Goal: Communication & Community: Participate in discussion

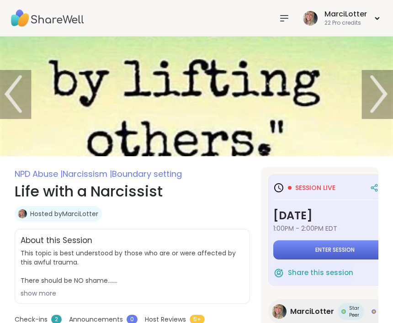
click at [319, 242] on button "Enter session" at bounding box center [335, 249] width 124 height 19
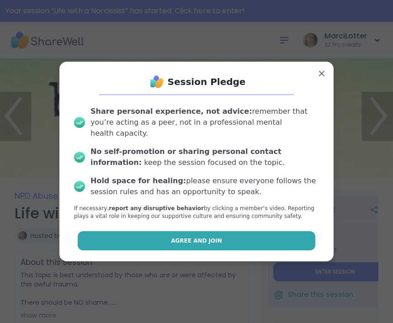
click at [261, 240] on button "Agree and Join" at bounding box center [197, 240] width 238 height 19
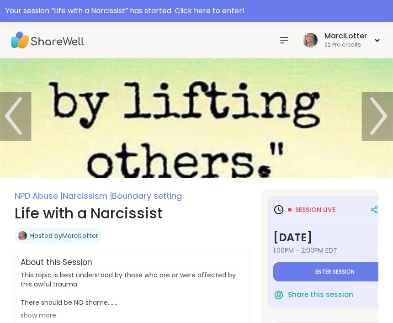
type textarea "*"
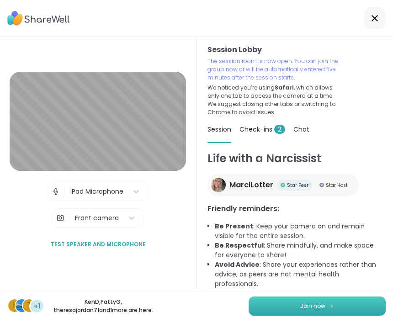
click at [311, 298] on button "Join now" at bounding box center [316, 305] width 137 height 19
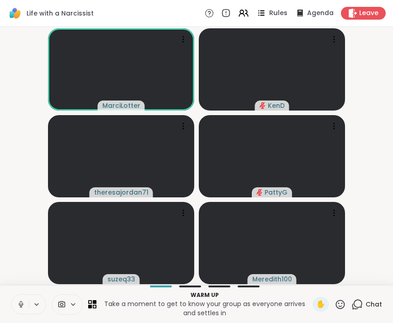
click at [267, 11] on icon at bounding box center [260, 12] width 11 height 11
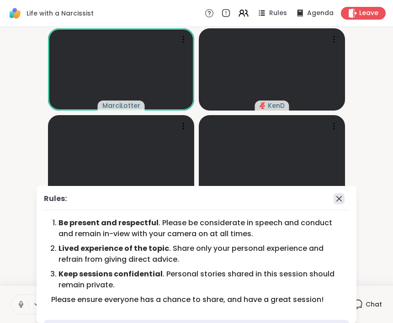
click at [342, 197] on icon at bounding box center [338, 198] width 11 height 11
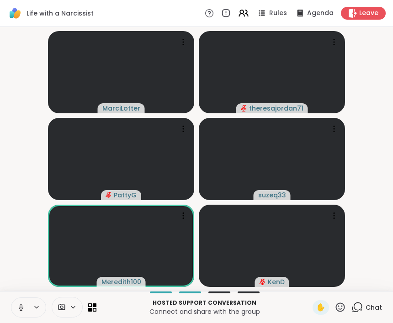
click at [366, 314] on div "Chat" at bounding box center [366, 307] width 31 height 15
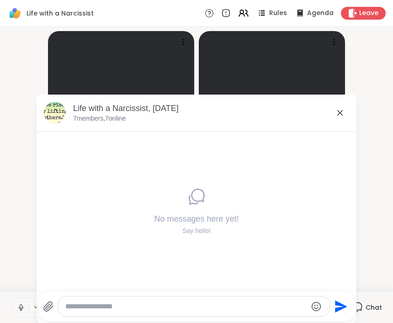
click at [43, 302] on icon at bounding box center [48, 306] width 11 height 11
click at [0, 0] on input "file" at bounding box center [0, 0] width 0 height 0
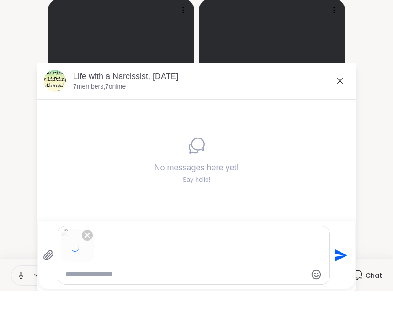
scroll to position [0, 0]
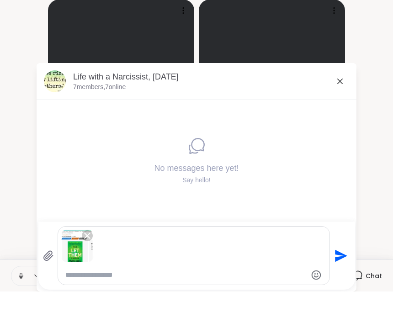
click at [333, 280] on icon "Send" at bounding box center [339, 287] width 15 height 15
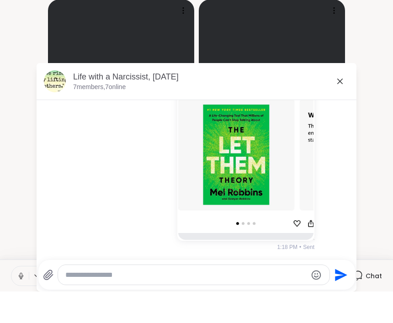
scroll to position [0, 0]
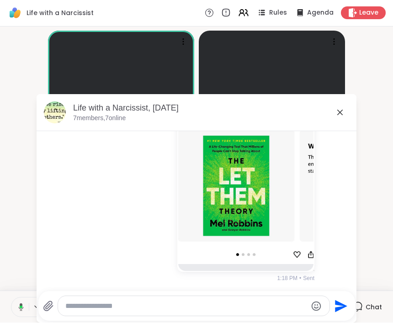
click at [58, 298] on div at bounding box center [193, 306] width 271 height 20
click at [43, 301] on icon at bounding box center [48, 306] width 11 height 11
click at [0, 0] on input "file" at bounding box center [0, 0] width 0 height 0
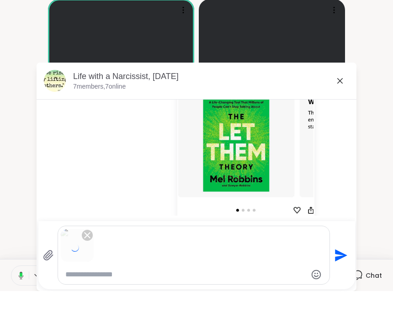
scroll to position [0, 0]
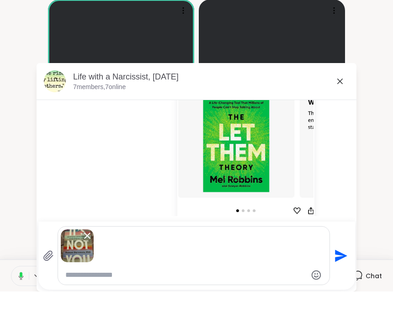
click at [342, 280] on icon "Send" at bounding box center [339, 287] width 15 height 15
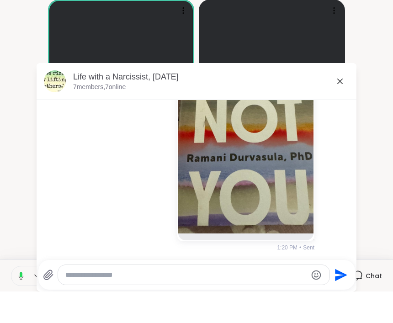
scroll to position [0, 0]
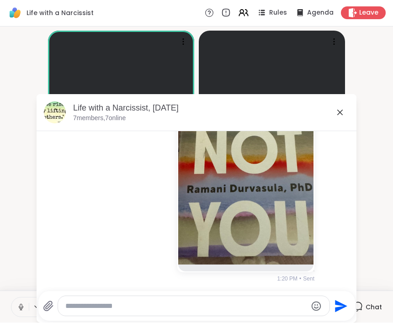
click at [343, 115] on icon at bounding box center [339, 112] width 11 height 11
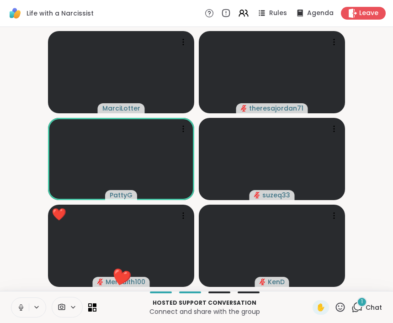
click at [342, 305] on icon at bounding box center [340, 306] width 9 height 9
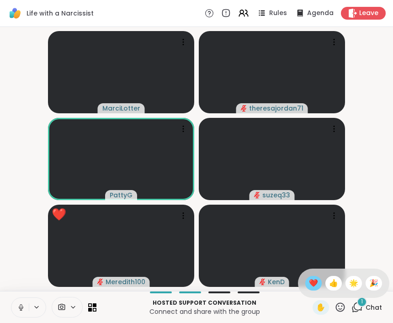
click at [305, 279] on div "❤️" at bounding box center [313, 283] width 16 height 15
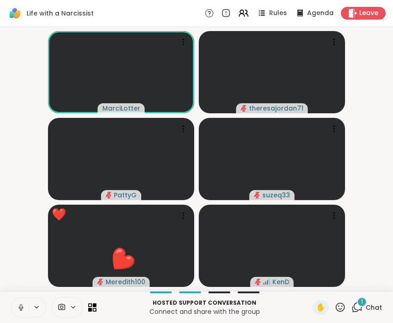
click at [342, 305] on icon at bounding box center [339, 306] width 11 height 11
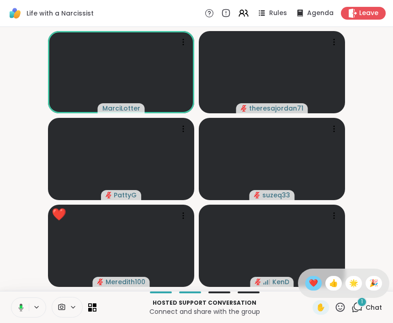
click at [312, 284] on span "❤️" at bounding box center [313, 283] width 9 height 11
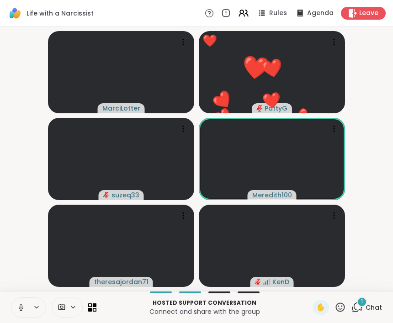
click at [332, 318] on div "Hosted support conversation Connect and share with the group ✋ 1 Chat" at bounding box center [196, 307] width 393 height 32
click at [340, 308] on icon at bounding box center [339, 306] width 11 height 11
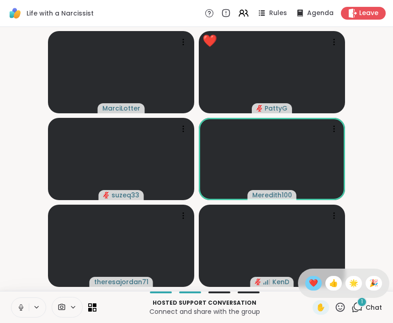
click at [316, 284] on span "❤️" at bounding box center [313, 283] width 9 height 11
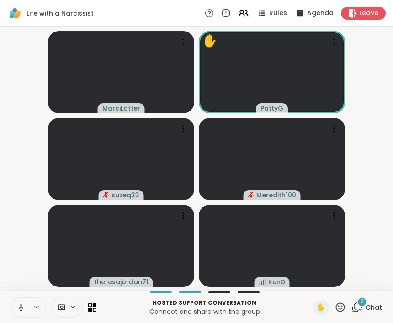
click at [343, 305] on icon at bounding box center [339, 306] width 11 height 11
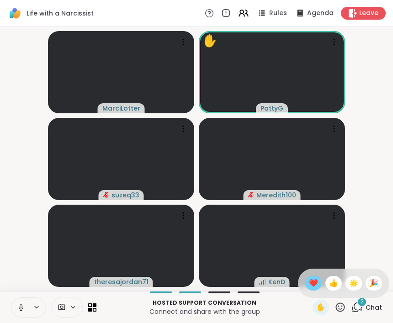
click at [316, 283] on span "❤️" at bounding box center [313, 283] width 9 height 11
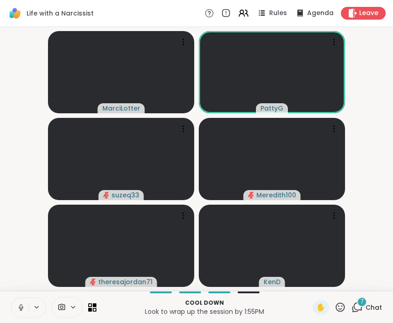
click at [339, 307] on icon at bounding box center [339, 306] width 11 height 11
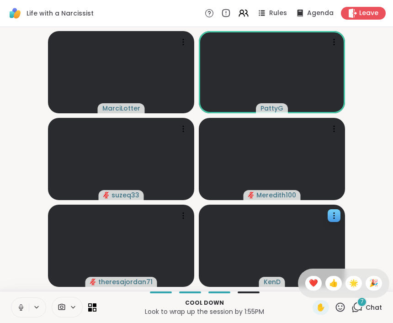
click at [329, 281] on span "👍" at bounding box center [333, 283] width 9 height 11
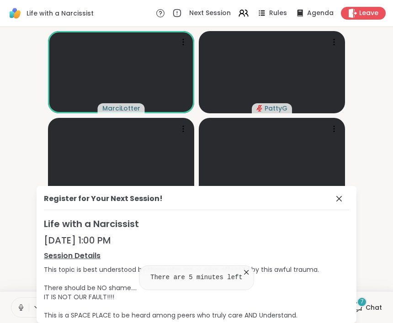
click at [340, 201] on icon at bounding box center [338, 198] width 11 height 11
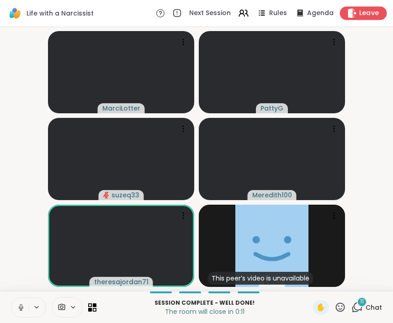
click at [366, 13] on span "Leave" at bounding box center [369, 14] width 20 height 10
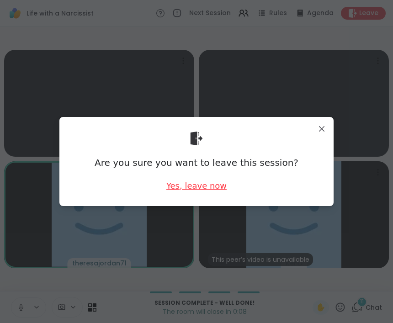
click at [200, 187] on div "Yes, leave now" at bounding box center [196, 185] width 60 height 11
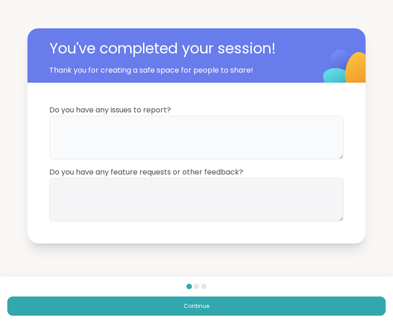
click at [183, 121] on textarea at bounding box center [196, 138] width 294 height 44
type textarea "**"
click at [168, 210] on textarea at bounding box center [196, 200] width 294 height 44
type textarea "**"
click at [362, 263] on div "You've completed your session! Thank you for creating a safe space for people t…" at bounding box center [196, 136] width 393 height 272
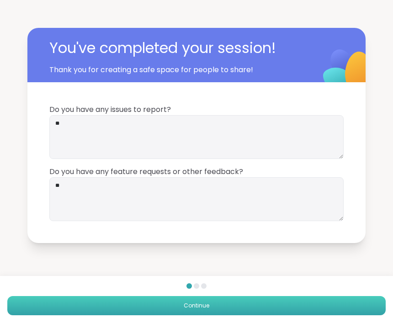
click at [334, 311] on button "Continue" at bounding box center [196, 305] width 378 height 19
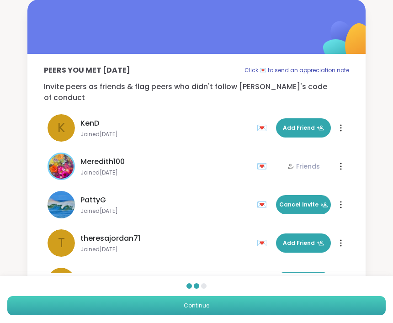
scroll to position [0, 0]
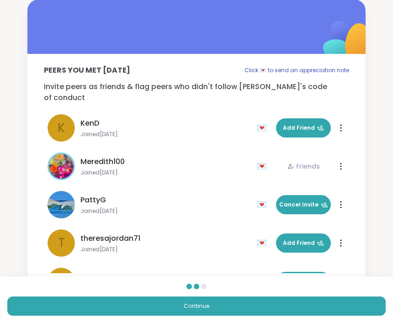
click at [262, 197] on div "💌" at bounding box center [264, 204] width 14 height 15
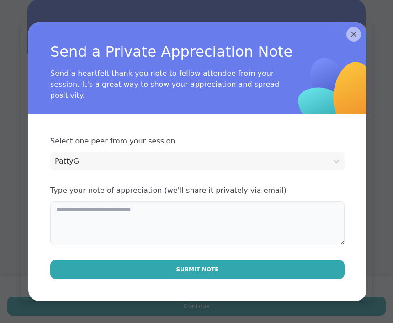
click at [236, 228] on textarea at bounding box center [197, 223] width 294 height 44
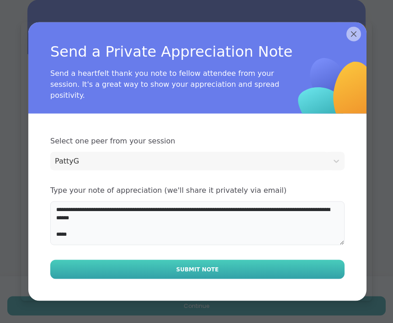
type textarea "**********"
click at [253, 267] on button "Submit Note" at bounding box center [197, 269] width 294 height 19
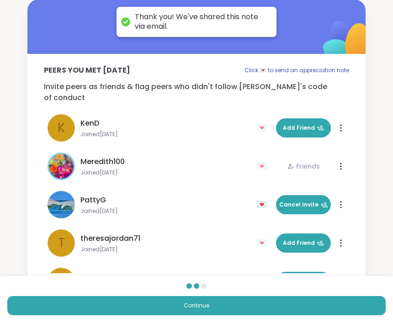
scroll to position [0, 0]
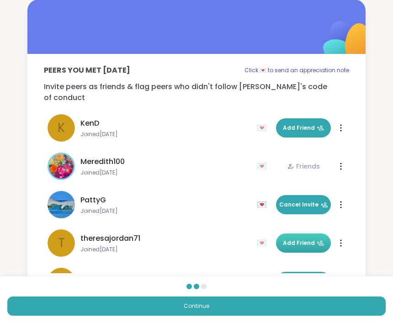
click at [302, 239] on span "Add Friend" at bounding box center [303, 243] width 41 height 8
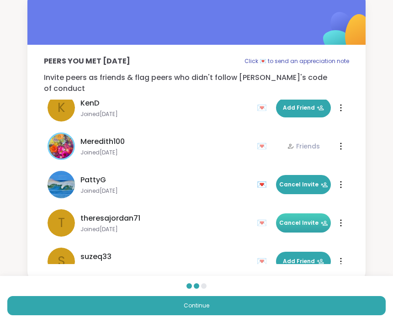
scroll to position [27, 0]
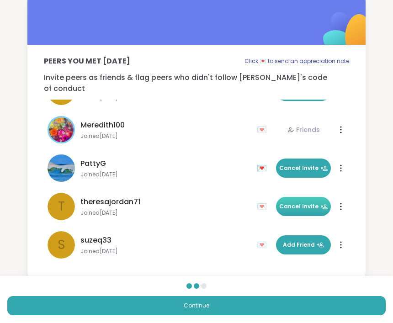
drag, startPoint x: 218, startPoint y: 220, endPoint x: 218, endPoint y: 259, distance: 39.3
click at [218, 259] on div "Peers you met today Click 💌 to send an appreciation note Invite peers as friend…" at bounding box center [196, 160] width 338 height 230
click at [302, 241] on span "Add Friend" at bounding box center [303, 245] width 41 height 8
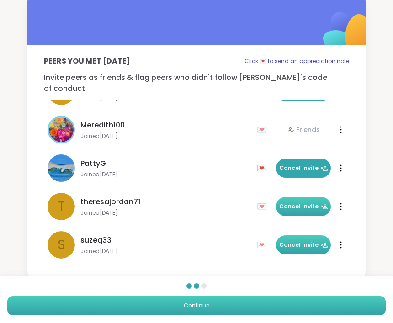
click at [283, 306] on button "Continue" at bounding box center [196, 305] width 378 height 19
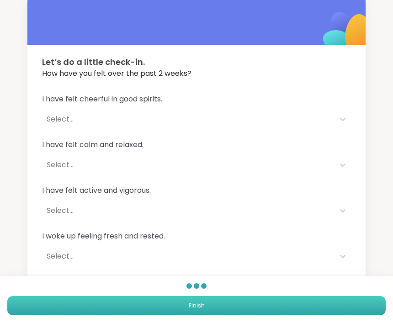
scroll to position [10, 0]
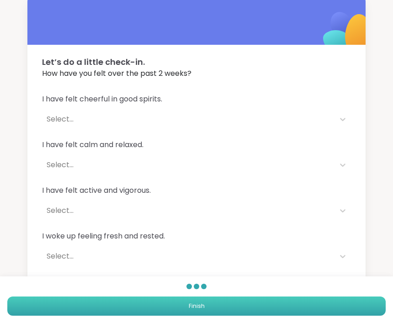
click at [283, 306] on button "Finish" at bounding box center [196, 305] width 378 height 19
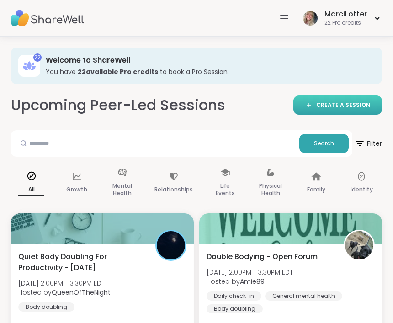
click at [329, 105] on span "CREATE A SESSION" at bounding box center [343, 105] width 54 height 8
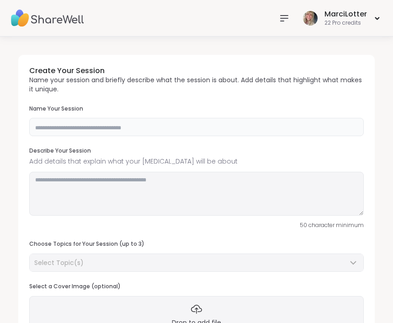
drag, startPoint x: 277, startPoint y: 128, endPoint x: 277, endPoint y: 116, distance: 11.9
click at [277, 118] on input "text" at bounding box center [196, 127] width 334 height 18
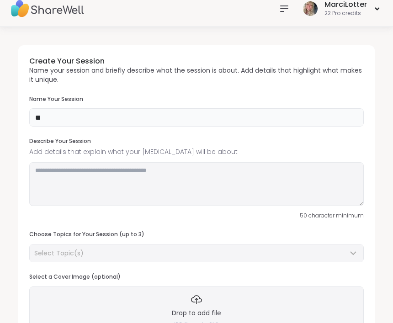
type input "*"
click at [58, 173] on textarea at bounding box center [196, 185] width 334 height 44
drag, startPoint x: 58, startPoint y: 169, endPoint x: 59, endPoint y: 174, distance: 4.7
click at [59, 174] on textarea at bounding box center [196, 185] width 334 height 44
click at [87, 169] on textarea at bounding box center [196, 185] width 334 height 44
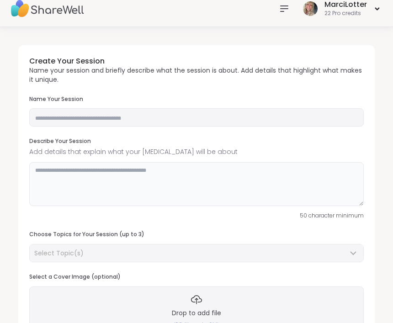
click at [88, 170] on textarea at bounding box center [196, 185] width 334 height 44
click at [75, 111] on input "text" at bounding box center [196, 118] width 334 height 18
type input "**********"
click at [118, 135] on div "**********" at bounding box center [196, 197] width 356 height 302
drag, startPoint x: 88, startPoint y: 168, endPoint x: 100, endPoint y: 176, distance: 14.6
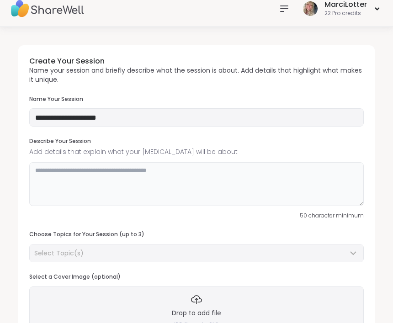
click at [97, 173] on textarea at bounding box center [196, 185] width 334 height 44
click at [100, 169] on textarea at bounding box center [196, 185] width 334 height 44
drag, startPoint x: 97, startPoint y: 175, endPoint x: 92, endPoint y: 166, distance: 10.2
click at [92, 168] on textarea at bounding box center [196, 185] width 334 height 44
click at [92, 169] on textarea at bounding box center [196, 185] width 334 height 44
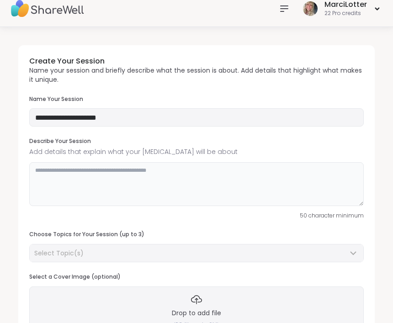
click at [92, 170] on textarea at bounding box center [196, 185] width 334 height 44
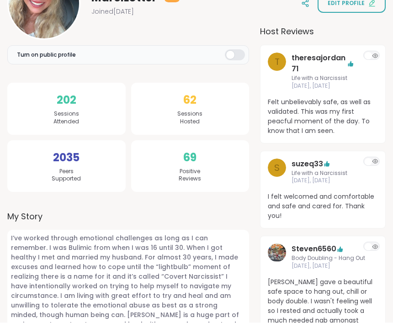
scroll to position [177, 0]
click at [154, 19] on div "MarciLotter Host Joined Jul 2024" at bounding box center [93, 3] width 173 height 73
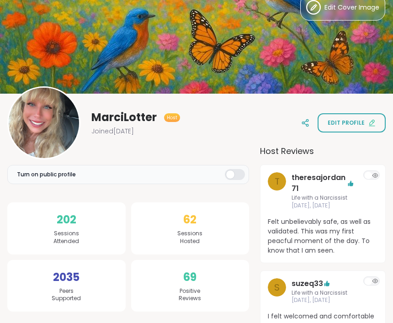
scroll to position [0, 0]
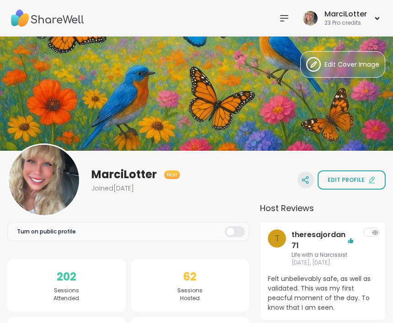
click at [309, 179] on icon at bounding box center [305, 180] width 8 height 8
click at [284, 17] on icon at bounding box center [284, 18] width 11 height 11
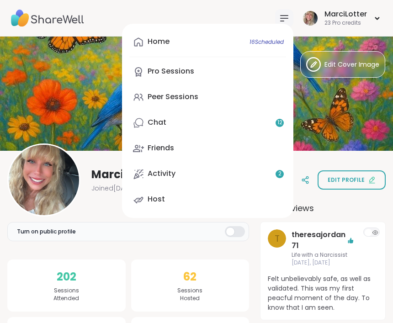
click at [142, 200] on icon at bounding box center [138, 199] width 11 height 11
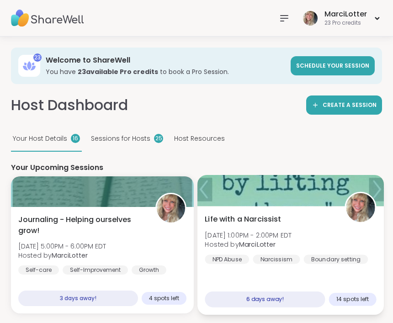
click at [214, 185] on div at bounding box center [290, 190] width 186 height 31
click at [270, 231] on span "Mon, Sep 15 | 1:00PM - 2:00PM EDT" at bounding box center [248, 235] width 87 height 9
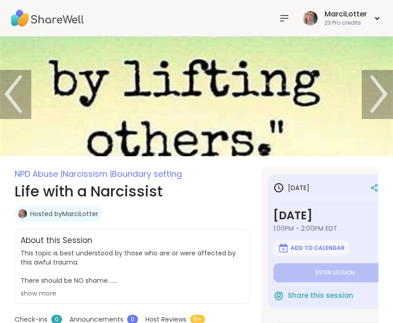
click at [221, 119] on img at bounding box center [196, 97] width 393 height 120
click at [222, 119] on img at bounding box center [196, 97] width 393 height 120
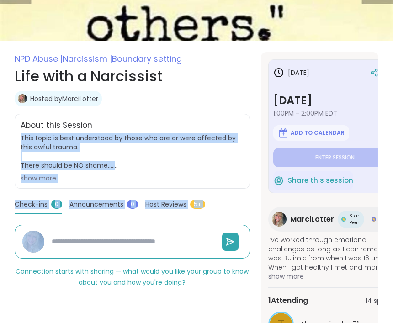
drag, startPoint x: 21, startPoint y: 251, endPoint x: 13, endPoint y: 310, distance: 59.4
click at [13, 310] on section "NPD Abuse | Narcissism | Boundary setting Life with a Narcissist Hosted by Marc…" at bounding box center [196, 202] width 393 height 300
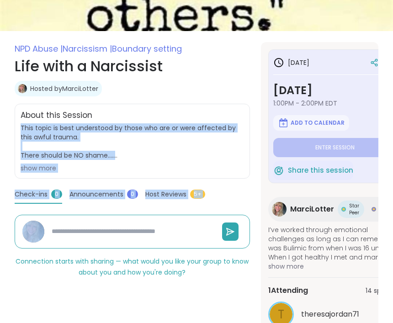
click at [44, 170] on div "show more" at bounding box center [132, 167] width 223 height 9
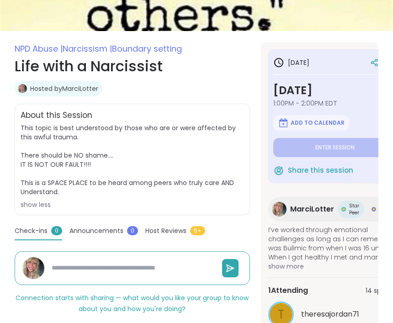
drag, startPoint x: 21, startPoint y: 115, endPoint x: 28, endPoint y: 198, distance: 83.0
click at [28, 198] on div "About this Session This topic is best understood by those who are or were affec…" at bounding box center [132, 159] width 235 height 111
click at [27, 198] on span "This topic is best understood by those who are or were affected by this awful t…" at bounding box center [132, 166] width 223 height 86
drag, startPoint x: 21, startPoint y: 127, endPoint x: 0, endPoint y: -126, distance: 253.9
click at [63, 198] on span "This topic is best understood by those who are or were affected by this awful t…" at bounding box center [132, 166] width 223 height 86
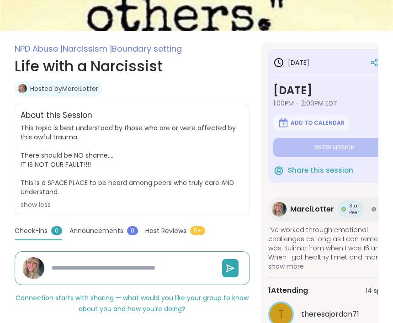
copy span "This topic is best understood by those who are or were affected by this awful t…"
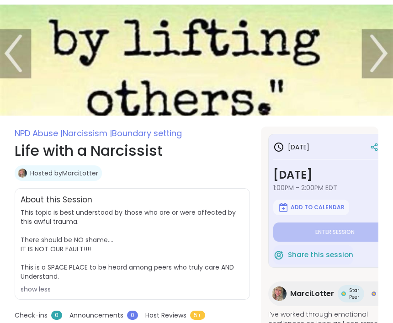
scroll to position [0, 0]
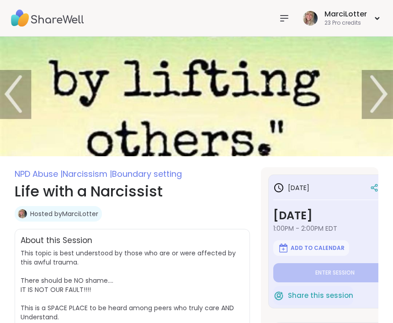
click at [287, 20] on icon at bounding box center [284, 18] width 11 height 11
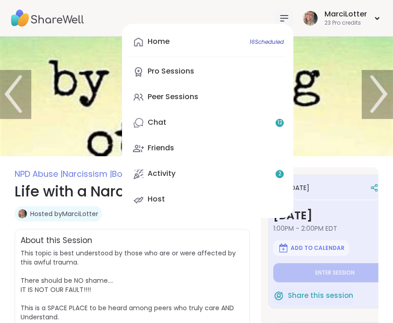
click at [175, 208] on link "Host" at bounding box center [207, 200] width 157 height 22
type textarea "*"
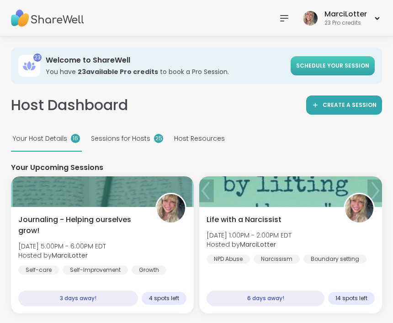
click at [323, 69] on span "Schedule your session" at bounding box center [332, 66] width 73 height 8
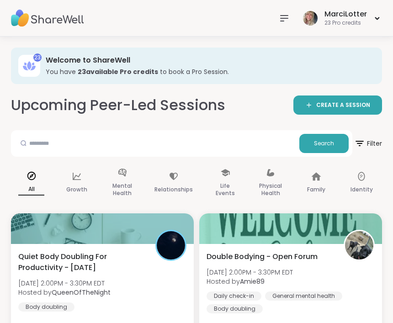
click at [323, 102] on span "CREATE A SESSION" at bounding box center [343, 105] width 54 height 8
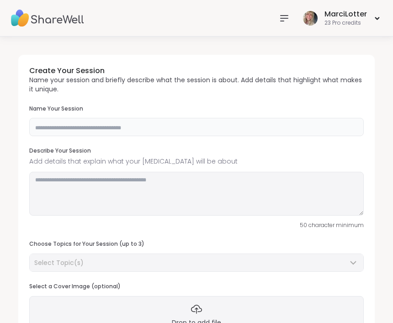
click at [235, 127] on input "text" at bounding box center [196, 127] width 334 height 18
type input "**********"
click at [196, 184] on textarea at bounding box center [196, 194] width 334 height 44
click at [34, 190] on textarea at bounding box center [196, 194] width 334 height 44
click at [57, 179] on textarea at bounding box center [196, 194] width 334 height 44
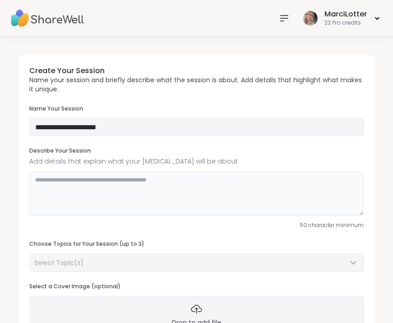
click at [57, 179] on textarea at bounding box center [196, 194] width 334 height 44
click at [61, 174] on textarea at bounding box center [196, 194] width 334 height 44
click at [65, 190] on textarea at bounding box center [196, 194] width 334 height 44
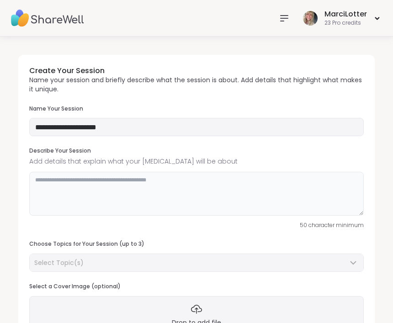
click at [150, 189] on textarea at bounding box center [196, 194] width 334 height 44
click at [150, 205] on textarea at bounding box center [196, 194] width 334 height 44
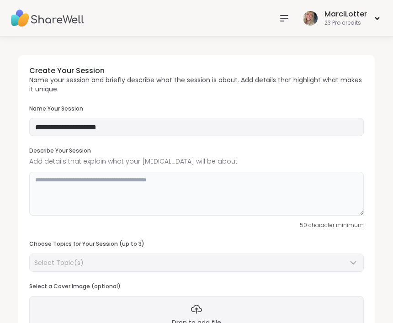
drag, startPoint x: 150, startPoint y: 205, endPoint x: 152, endPoint y: 200, distance: 5.3
click at [152, 200] on textarea at bounding box center [196, 194] width 334 height 44
click at [138, 172] on textarea at bounding box center [196, 194] width 334 height 44
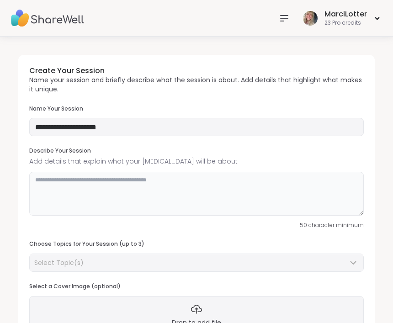
click at [138, 172] on textarea at bounding box center [196, 194] width 334 height 44
click at [134, 172] on textarea at bounding box center [196, 194] width 334 height 44
type textarea "*"
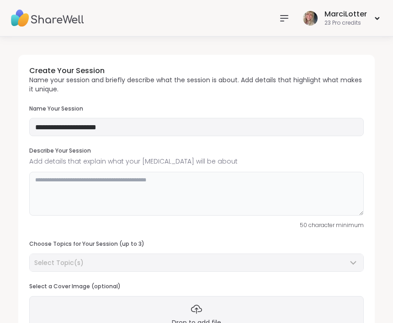
click at [111, 191] on textarea at bounding box center [196, 194] width 334 height 44
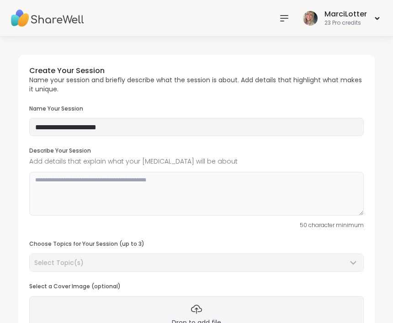
click at [111, 191] on textarea at bounding box center [196, 194] width 334 height 44
click at [118, 184] on textarea at bounding box center [196, 194] width 334 height 44
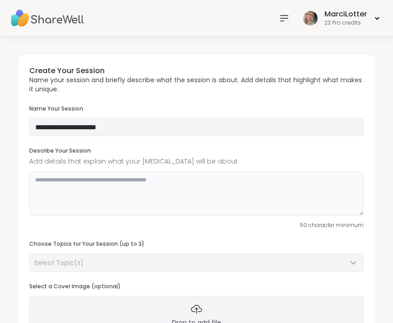
click at [118, 184] on textarea at bounding box center [196, 194] width 334 height 44
click at [60, 189] on textarea at bounding box center [196, 194] width 334 height 44
click at [60, 186] on textarea at bounding box center [196, 194] width 334 height 44
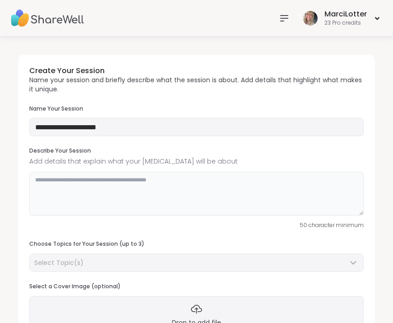
click at [60, 186] on textarea at bounding box center [196, 194] width 334 height 44
click at [35, 163] on span "Add details that explain what your peer support will be about" at bounding box center [196, 162] width 334 height 10
click at [40, 184] on textarea at bounding box center [196, 194] width 334 height 44
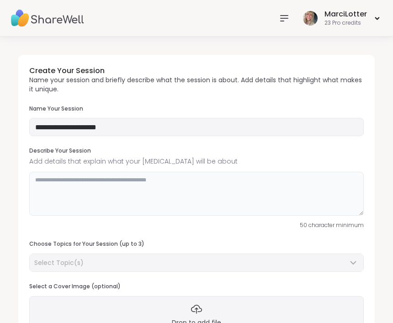
drag, startPoint x: 40, startPoint y: 184, endPoint x: 83, endPoint y: 124, distance: 73.5
click at [83, 123] on div "**********" at bounding box center [196, 206] width 356 height 302
click at [83, 126] on input "**********" at bounding box center [196, 127] width 334 height 18
click at [78, 179] on textarea at bounding box center [196, 194] width 334 height 44
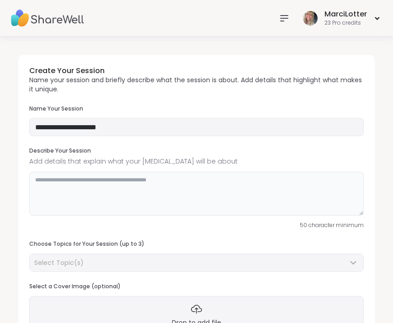
click at [78, 179] on textarea at bounding box center [196, 194] width 334 height 44
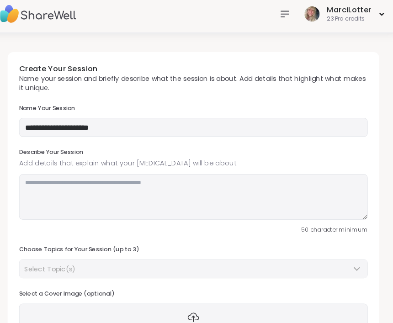
scroll to position [5, 0]
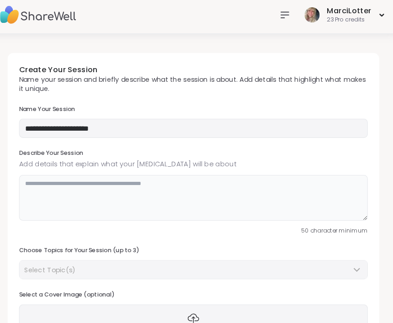
click at [111, 169] on textarea at bounding box center [196, 190] width 334 height 44
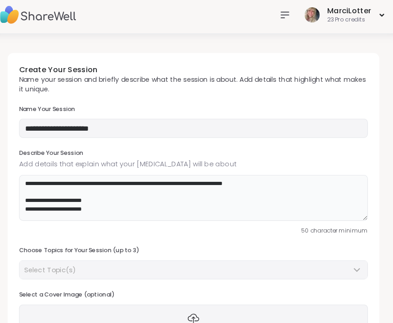
scroll to position [10, 0]
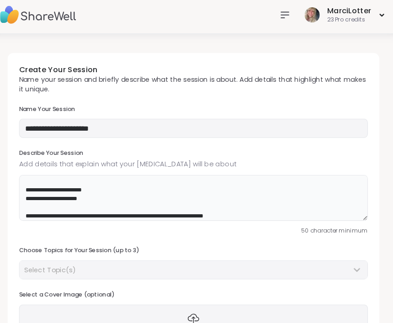
type textarea "**********"
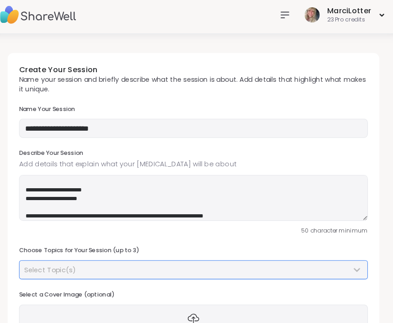
click at [172, 255] on div "Select Topic(s)" at bounding box center [190, 258] width 313 height 9
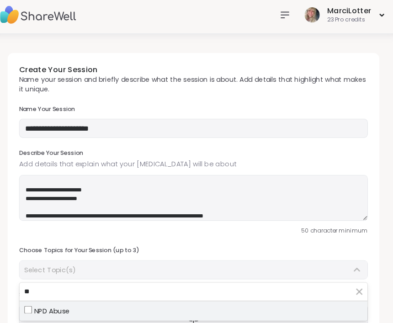
type input "**"
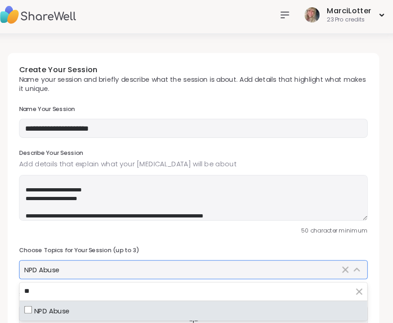
click at [68, 258] on div "NPD Abuse" at bounding box center [185, 258] width 302 height 9
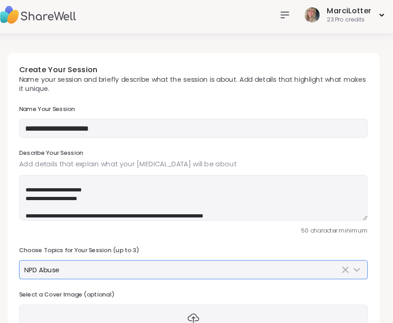
click at [72, 259] on div "NPD Abuse" at bounding box center [185, 258] width 302 height 9
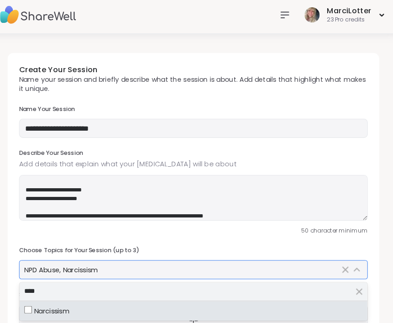
click at [47, 280] on input "****" at bounding box center [196, 279] width 333 height 17
type input "*"
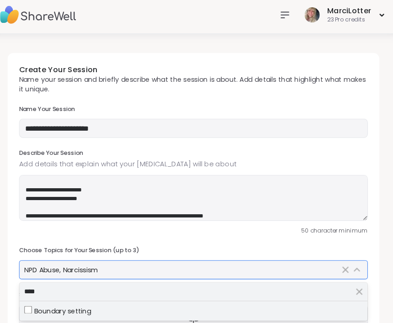
type input "****"
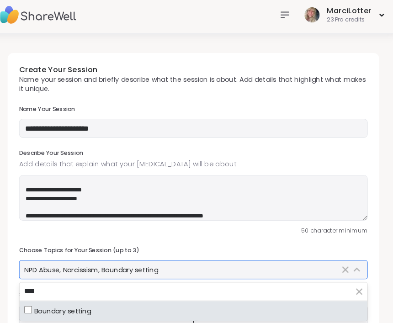
click at [350, 277] on icon "Clear Search" at bounding box center [355, 279] width 11 height 11
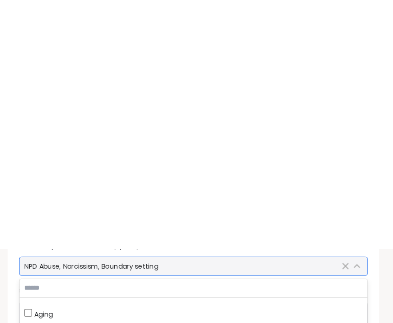
scroll to position [7, 0]
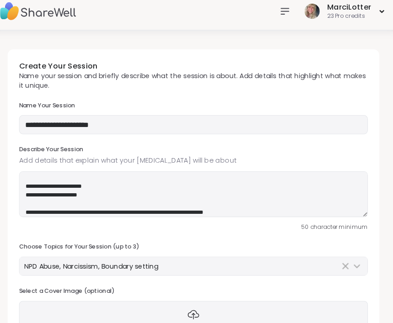
scroll to position [358, 0]
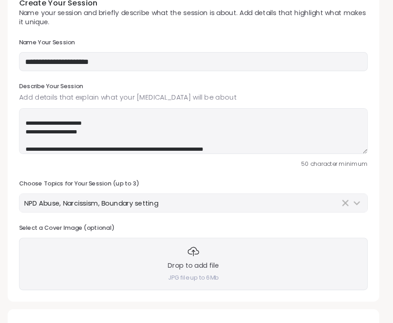
scroll to position [65, 0]
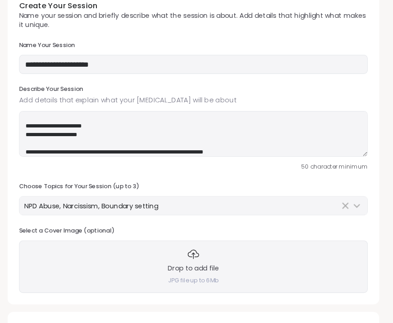
click at [172, 253] on h3 "Drop to add file" at bounding box center [196, 257] width 49 height 9
click at [106, 257] on div "Drop to add file JPG file up to 6Mb" at bounding box center [196, 256] width 334 height 50
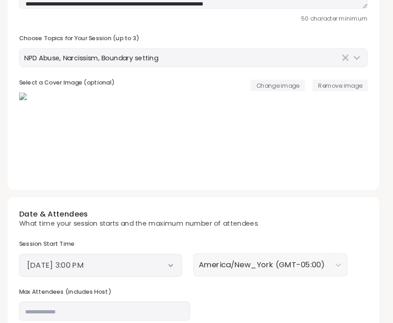
scroll to position [204, 0]
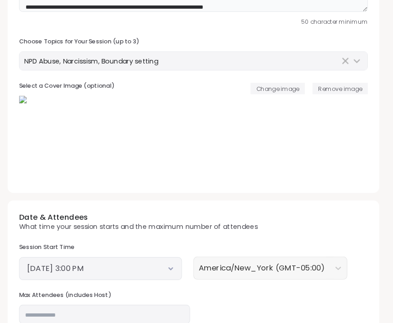
type textarea "**********"
click at [353, 257] on div "Date & Attendees What time your session starts and the maximum number of attend…" at bounding box center [196, 296] width 356 height 208
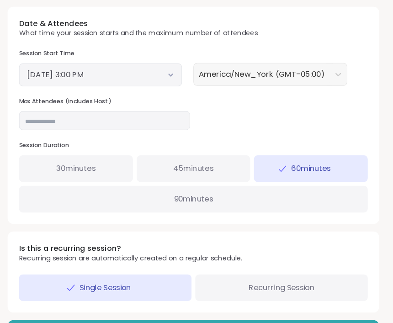
scroll to position [390, 0]
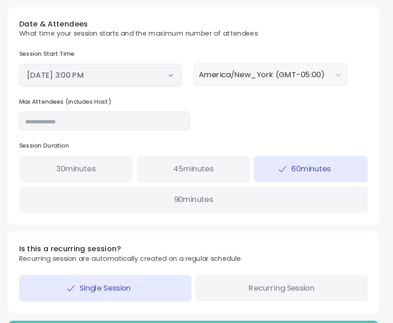
click at [313, 316] on button "Create Session" at bounding box center [196, 316] width 356 height 19
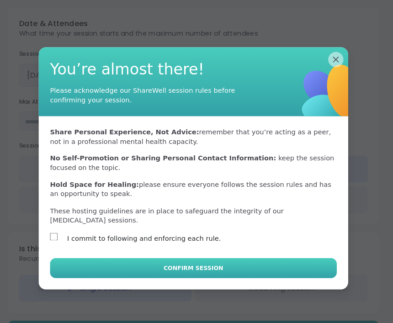
click at [94, 266] on button "Confirm Session" at bounding box center [196, 257] width 275 height 19
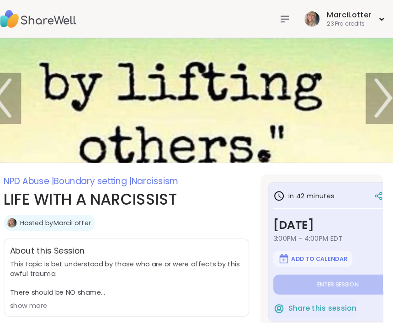
type textarea "*"
click at [280, 18] on icon at bounding box center [283, 18] width 7 height 5
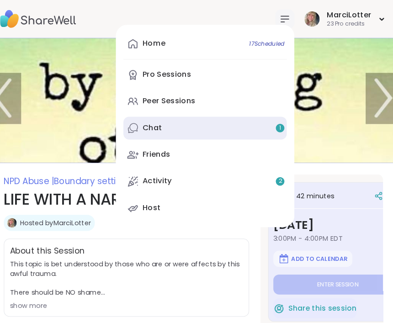
click at [204, 122] on link "Chat 1" at bounding box center [207, 123] width 157 height 22
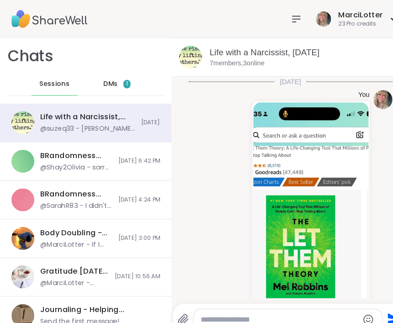
scroll to position [1138, 0]
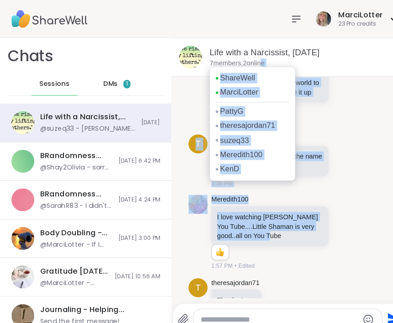
drag, startPoint x: 252, startPoint y: 148, endPoint x: 257, endPoint y: 57, distance: 91.9
click at [257, 57] on div "Life with a Narcissist, Sep 08 7 members, 2 online ShareWell MarciLotter PattyG…" at bounding box center [278, 180] width 228 height 286
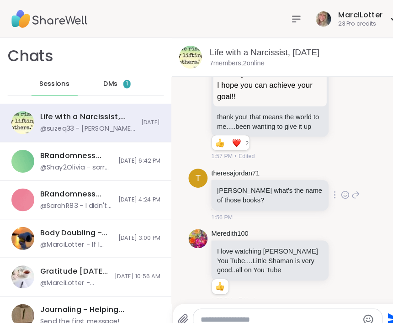
click at [326, 185] on div "t theresajordan71 Marci what's the name of those books? 1:56 PM" at bounding box center [278, 187] width 195 height 58
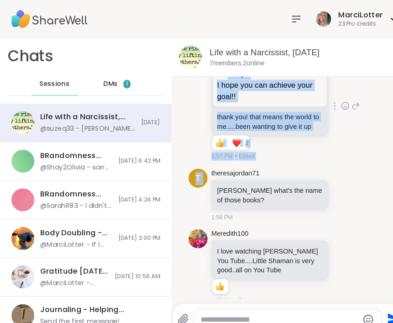
drag, startPoint x: 326, startPoint y: 185, endPoint x: 306, endPoint y: 78, distance: 109.0
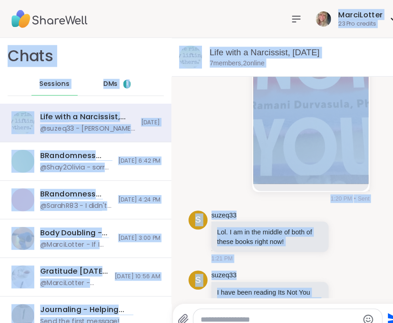
drag, startPoint x: 348, startPoint y: 102, endPoint x: 373, endPoint y: 37, distance: 69.4
click at [361, 0] on html "MarciLotter 23 Pro credits MarciLotter 23 Pro credits Profile Membership Settin…" at bounding box center [196, 161] width 393 height 323
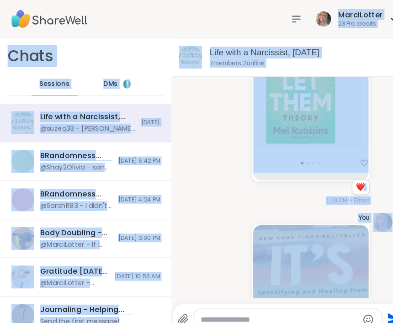
click at [216, 172] on div "You 1 1 1:19 PM • Edited" at bounding box center [283, 67] width 142 height 260
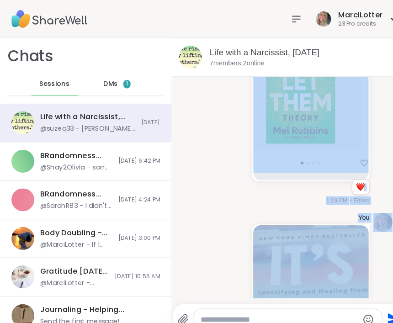
drag, startPoint x: 197, startPoint y: 151, endPoint x: 189, endPoint y: 241, distance: 90.4
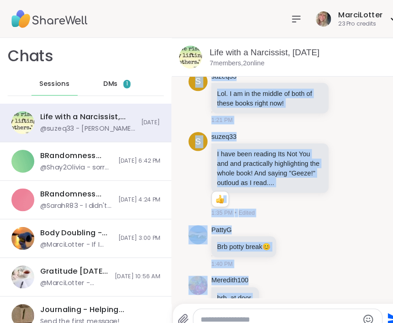
drag, startPoint x: 189, startPoint y: 241, endPoint x: 191, endPoint y: 309, distance: 68.1
click at [191, 309] on div "Life with a Narcissist, Sep 08 7 members, 2 online Today You 1 1 1:19 PM • Edit…" at bounding box center [278, 180] width 228 height 286
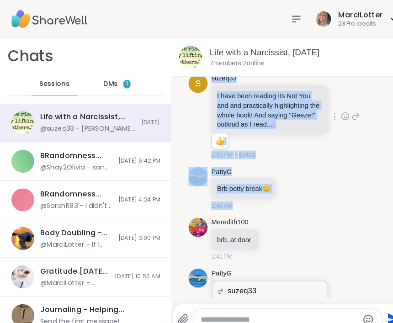
drag, startPoint x: 318, startPoint y: 168, endPoint x: 314, endPoint y: 78, distance: 90.5
click at [314, 78] on ul "Today You 1 1 1:19 PM • Edited You 1:20 PM • Sent s suzeq33 Lol. I am in the mi…" at bounding box center [279, 141] width 210 height 1327
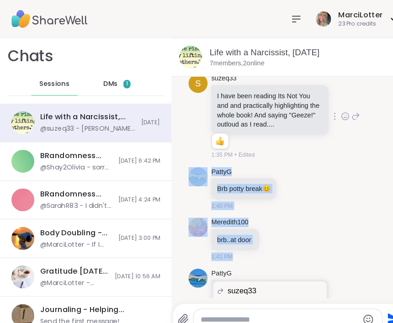
drag, startPoint x: 316, startPoint y: 211, endPoint x: 336, endPoint y: 119, distance: 93.9
click at [336, 119] on ul "Today You 1 1 1:19 PM • Edited You 1:20 PM • Sent s suzeq33 Lol. I am in the mi…" at bounding box center [279, 141] width 210 height 1327
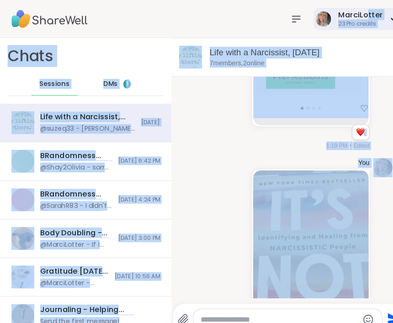
drag, startPoint x: 336, startPoint y: 119, endPoint x: 357, endPoint y: 21, distance: 100.4
click at [357, 20] on section "MarciLotter 23 Pro credits MarciLotter 23 Pro credits Profile Membership Settin…" at bounding box center [196, 161] width 393 height 323
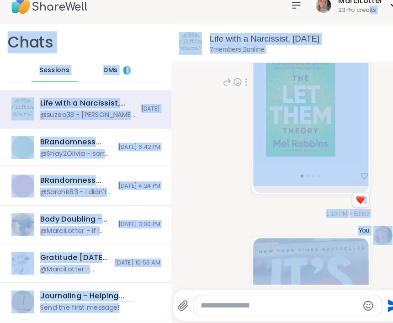
scroll to position [0, 0]
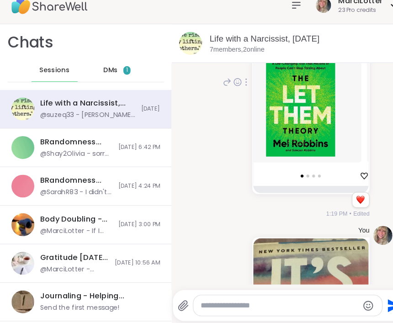
drag, startPoint x: 208, startPoint y: 196, endPoint x: 212, endPoint y: 208, distance: 12.1
click at [208, 196] on div "You 1 1 1:19 PM • Edited" at bounding box center [278, 92] width 195 height 268
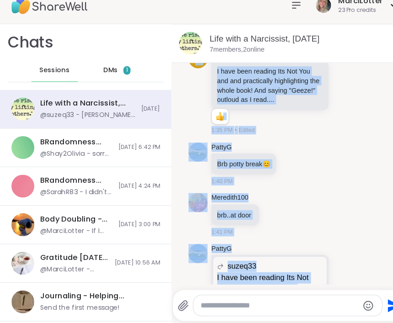
drag, startPoint x: 226, startPoint y: 159, endPoint x: 201, endPoint y: 287, distance: 130.1
click at [204, 285] on div "Life with a Narcissist, Sep 08 7 members, 2 online Today You 1 1 1:19 PM • Edit…" at bounding box center [278, 180] width 228 height 286
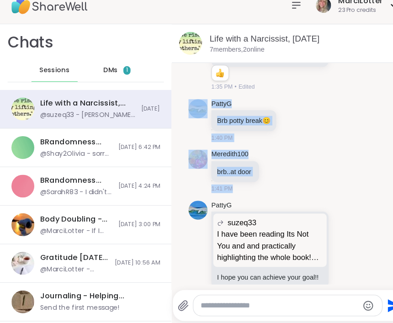
drag, startPoint x: 298, startPoint y: 152, endPoint x: 316, endPoint y: 87, distance: 67.8
click at [316, 87] on ul "Today You 1 1 1:19 PM • Edited You 1:20 PM • Sent s suzeq33 Lol. I am in the mi…" at bounding box center [279, 89] width 210 height 1327
drag, startPoint x: 338, startPoint y: 193, endPoint x: 314, endPoint y: 70, distance: 125.6
click at [314, 70] on ul "Today You 1 1 1:19 PM • Edited You 1:20 PM • Sent s suzeq33 Lol. I am in the mi…" at bounding box center [279, 89] width 210 height 1327
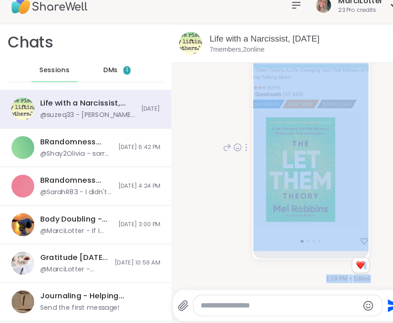
drag, startPoint x: 314, startPoint y: 70, endPoint x: 315, endPoint y: 191, distance: 121.0
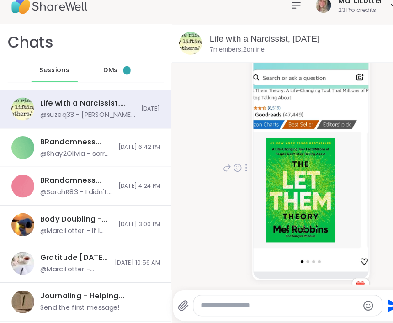
click at [326, 217] on img at bounding box center [298, 164] width 111 height 217
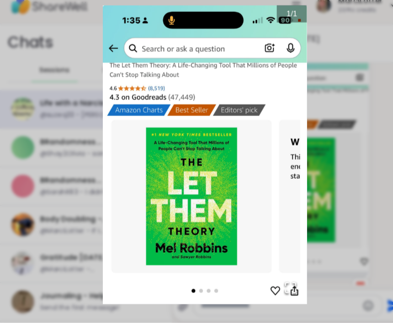
click at [294, 217] on img "Go to Slide 1" at bounding box center [196, 161] width 195 height 286
click at [99, 92] on img "Go to Slide 1" at bounding box center [196, 161] width 195 height 286
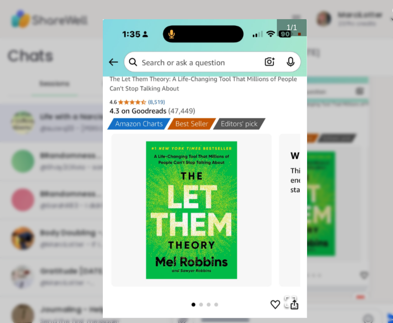
click at [294, 115] on img "Go to Slide 1" at bounding box center [196, 161] width 195 height 286
drag, startPoint x: 336, startPoint y: 115, endPoint x: 336, endPoint y: 125, distance: 10.5
click at [294, 115] on img "Go to Slide 1" at bounding box center [196, 161] width 195 height 286
click at [294, 304] on button "Open Fullscreen" at bounding box center [278, 289] width 31 height 31
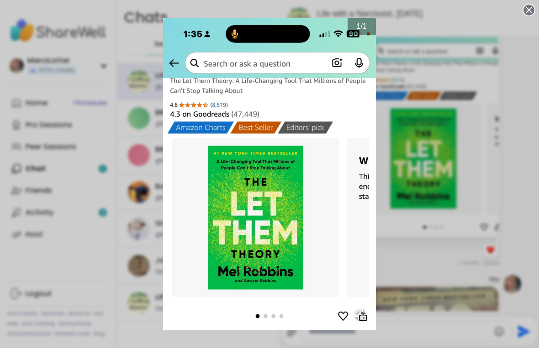
drag, startPoint x: 288, startPoint y: 24, endPoint x: 288, endPoint y: 14, distance: 10.1
click at [288, 18] on img "Go to Slide 1" at bounding box center [269, 174] width 213 height 312
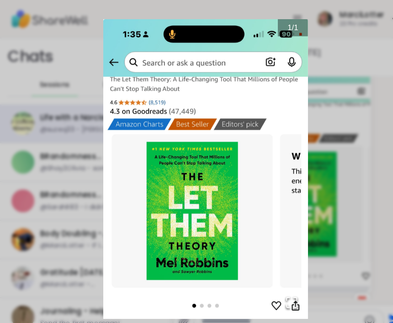
drag, startPoint x: 70, startPoint y: 71, endPoint x: 70, endPoint y: 298, distance: 226.5
click at [99, 291] on img "Go to Slide 1" at bounding box center [196, 161] width 195 height 286
drag, startPoint x: 180, startPoint y: 8, endPoint x: 180, endPoint y: 278, distance: 270.3
click at [180, 278] on img "Go to Slide 1" at bounding box center [196, 161] width 195 height 286
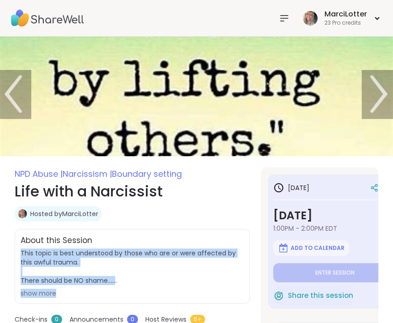
scroll to position [5, 0]
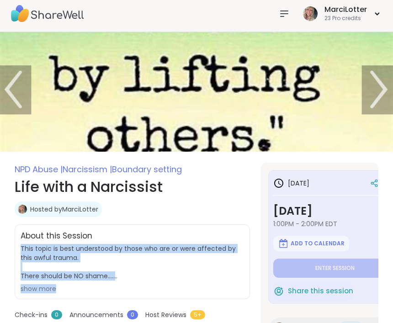
drag, startPoint x: 21, startPoint y: 249, endPoint x: 27, endPoint y: 300, distance: 51.0
click at [27, 300] on div "NPD Abuse | Narcissism | Boundary setting Life with a Narcissist Hosted by [PER…" at bounding box center [132, 313] width 235 height 300
click at [27, 289] on div "show more" at bounding box center [132, 288] width 223 height 9
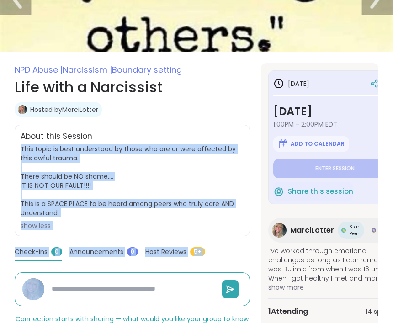
scroll to position [105, 0]
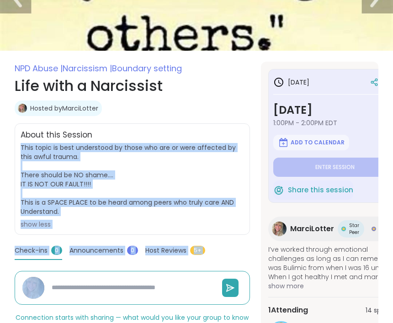
drag, startPoint x: 21, startPoint y: 247, endPoint x: 36, endPoint y: 223, distance: 28.5
click at [36, 223] on span "This topic is best understood by those who are or were affected by this awful t…" at bounding box center [132, 186] width 223 height 86
click at [46, 221] on span "This topic is best understood by those who are or were affected by this awful t…" at bounding box center [132, 186] width 223 height 86
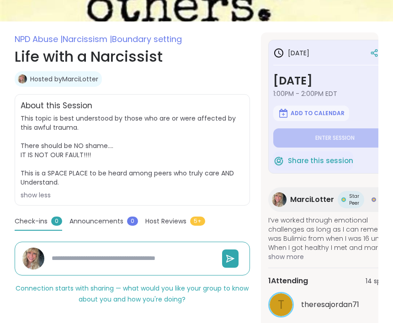
scroll to position [133, 0]
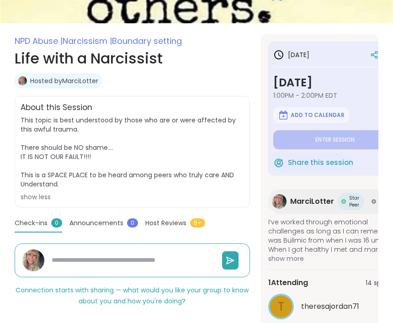
drag, startPoint x: 20, startPoint y: 119, endPoint x: 30, endPoint y: 196, distance: 77.8
click at [30, 196] on div "About this Session This topic is best understood by those who are or were affec…" at bounding box center [132, 151] width 235 height 111
click at [126, 137] on span "This topic is best understood by those who are or were affected by this awful t…" at bounding box center [132, 159] width 223 height 86
drag, startPoint x: 21, startPoint y: 116, endPoint x: 5, endPoint y: 197, distance: 82.1
click at [18, 197] on div "About this Session This topic is best understood by those who are or were affec…" at bounding box center [132, 151] width 235 height 111
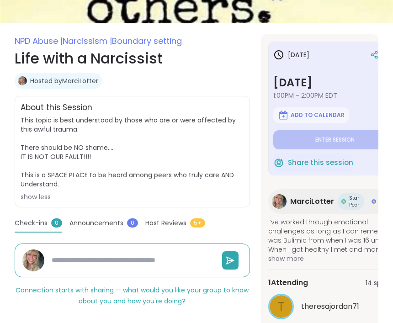
drag, startPoint x: 229, startPoint y: 140, endPoint x: 229, endPoint y: 151, distance: 11.4
click at [229, 155] on span "This topic is best understood by those who are or were affected by this awful t…" at bounding box center [132, 159] width 223 height 86
drag, startPoint x: 229, startPoint y: 155, endPoint x: 227, endPoint y: 163, distance: 7.9
click at [227, 163] on span "This topic is best understood by those who are or were affected by this awful t…" at bounding box center [132, 159] width 223 height 86
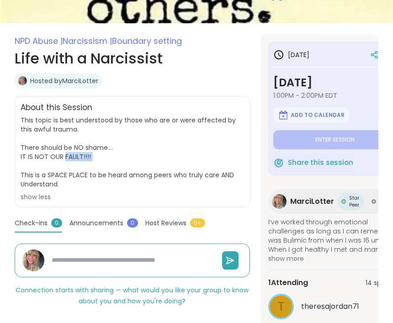
click at [227, 163] on span "This topic is best understood by those who are or were affected by this awful t…" at bounding box center [132, 159] width 223 height 86
click at [21, 142] on span "This topic is best understood by those who are or were affected by this awful t…" at bounding box center [128, 152] width 215 height 73
drag, startPoint x: 21, startPoint y: 120, endPoint x: 44, endPoint y: 194, distance: 77.3
click at [44, 194] on span "This topic is best understood by those who are or were affected by this awful t…" at bounding box center [132, 159] width 223 height 86
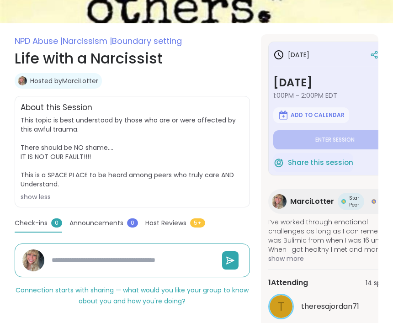
click at [44, 194] on span "This topic is best understood by those who are or were affected by this awful t…" at bounding box center [132, 159] width 223 height 86
type textarea "*"
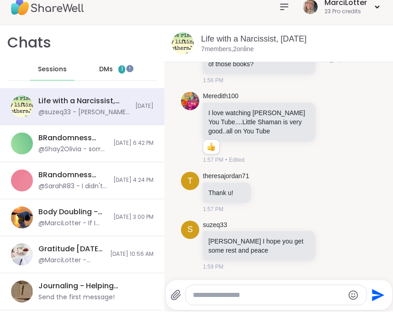
click at [297, 67] on p "[PERSON_NAME] what's the name of those books?" at bounding box center [258, 71] width 101 height 18
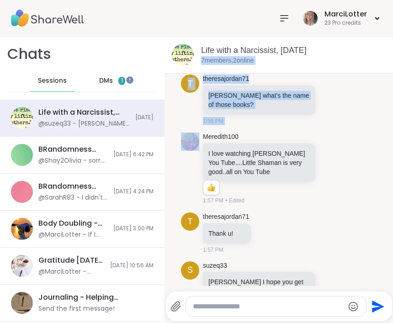
scroll to position [1062, 0]
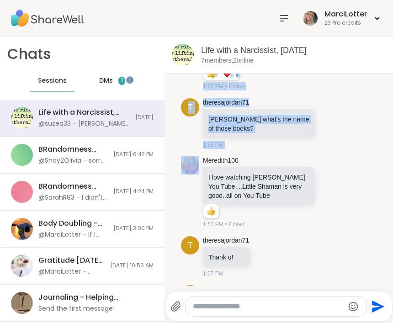
drag, startPoint x: 293, startPoint y: 108, endPoint x: 305, endPoint y: 101, distance: 13.3
click at [341, 126] on icon at bounding box center [341, 123] width 6 height 6
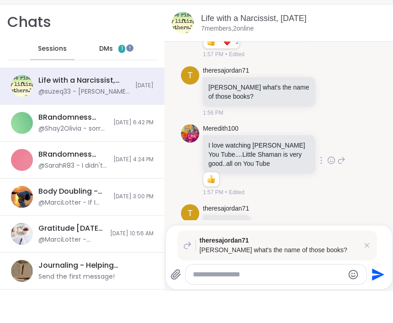
scroll to position [0, 0]
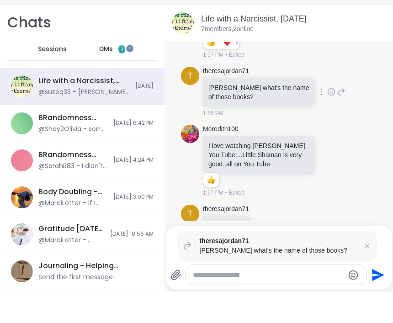
click at [341, 118] on icon at bounding box center [341, 123] width 8 height 11
click at [337, 118] on icon at bounding box center [341, 123] width 8 height 11
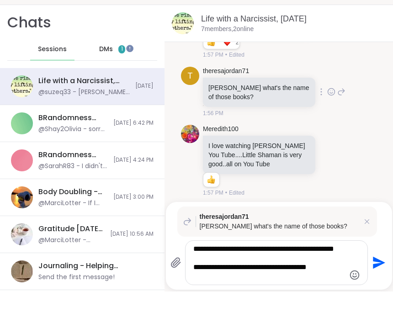
type textarea "**********"
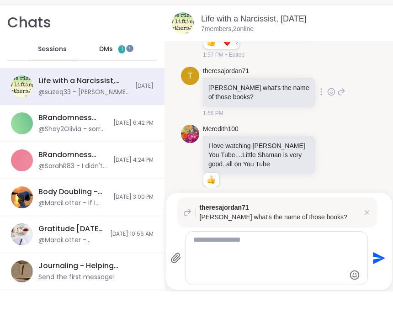
scroll to position [1264, 0]
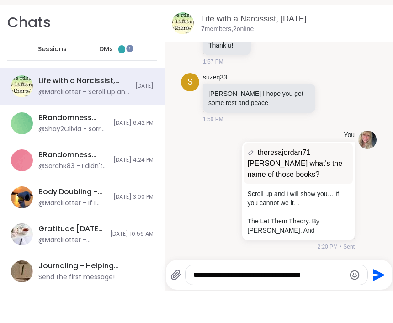
click at [193, 302] on textarea "**********" at bounding box center [268, 306] width 151 height 9
click at [236, 302] on textarea "**********" at bounding box center [268, 306] width 151 height 9
click at [314, 302] on textarea "**********" at bounding box center [268, 306] width 151 height 9
click at [236, 218] on icon at bounding box center [236, 221] width 2 height 7
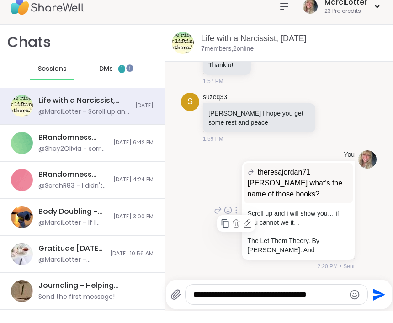
click at [248, 231] on icon at bounding box center [246, 235] width 9 height 9
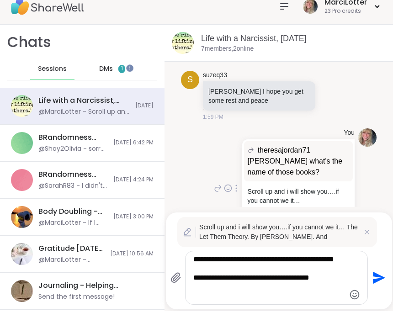
scroll to position [0, 0]
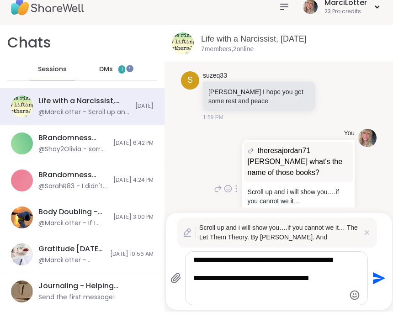
click at [313, 309] on div "**********" at bounding box center [279, 272] width 226 height 97
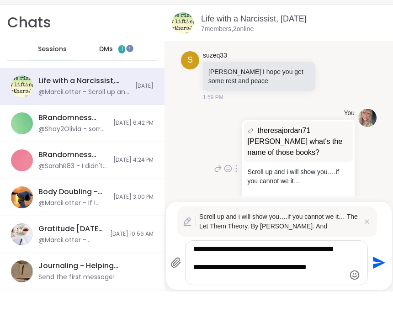
scroll to position [0, 0]
click at [194, 276] on textarea "**********" at bounding box center [268, 294] width 151 height 37
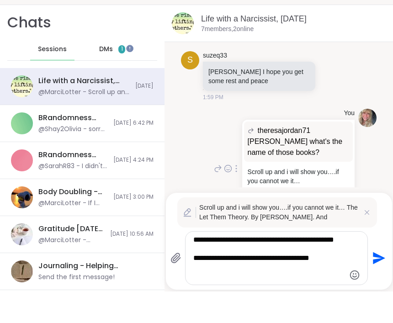
click at [269, 267] on textarea "**********" at bounding box center [268, 290] width 151 height 46
click at [278, 269] on textarea "**********" at bounding box center [268, 290] width 151 height 46
click at [284, 267] on textarea "**********" at bounding box center [268, 290] width 151 height 46
type textarea "**********"
click at [379, 282] on icon "Send" at bounding box center [377, 289] width 15 height 15
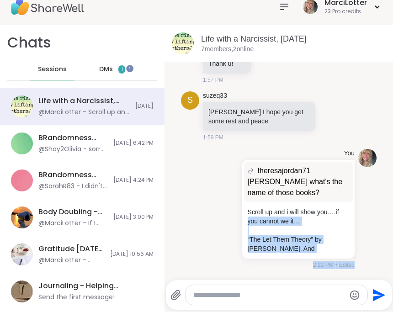
drag, startPoint x: 369, startPoint y: 217, endPoint x: 361, endPoint y: 298, distance: 81.2
click at [361, 298] on div "Life with a Narcissist, Sep 08 7 members, 2 online Today You 1 1 1:19 PM • Edit…" at bounding box center [278, 180] width 228 height 286
click at [308, 293] on html "MarciLotter 23 Pro credits MarciLotter 23 Pro credits Profile Membership Settin…" at bounding box center [196, 161] width 393 height 323
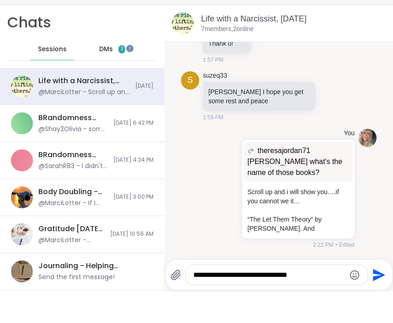
click at [324, 302] on textarea "**********" at bounding box center [268, 306] width 151 height 9
type textarea "**********"
click at [375, 299] on icon "Send" at bounding box center [377, 306] width 15 height 15
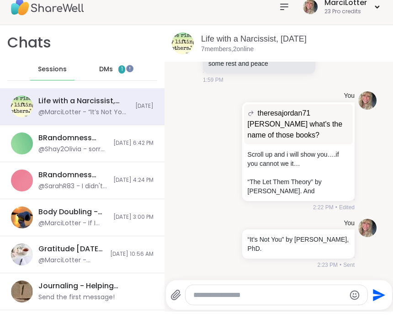
scroll to position [0, 0]
click at [253, 304] on div at bounding box center [276, 306] width 182 height 20
click at [258, 302] on textarea "Type your message" at bounding box center [268, 306] width 151 height 9
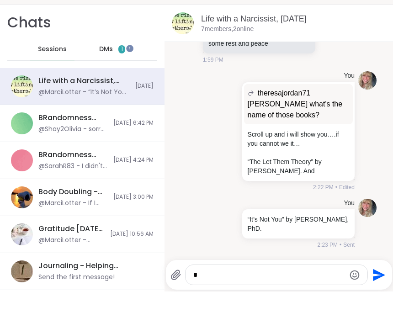
scroll to position [0, 0]
type textarea "*"
type textarea "**********"
click at [379, 300] on icon "Send" at bounding box center [379, 306] width 12 height 12
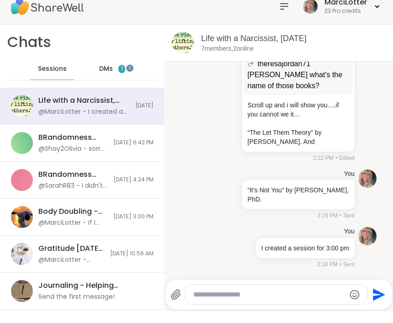
scroll to position [0, 0]
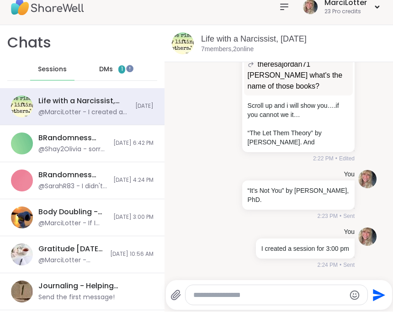
click at [112, 76] on span "DMs" at bounding box center [106, 80] width 14 height 9
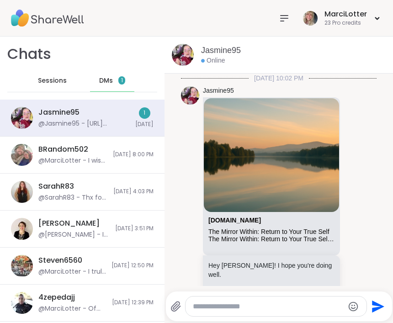
scroll to position [3641, 0]
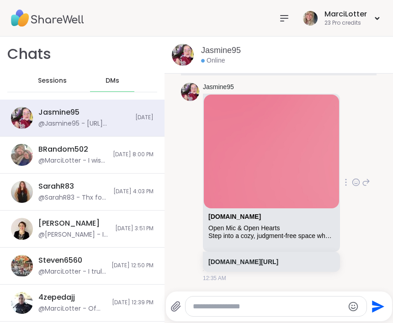
click at [219, 163] on img at bounding box center [271, 152] width 135 height 114
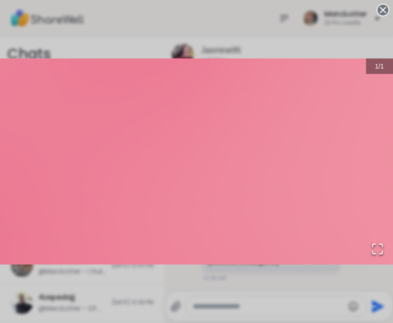
click at [251, 29] on div "1 / 1" at bounding box center [196, 161] width 393 height 323
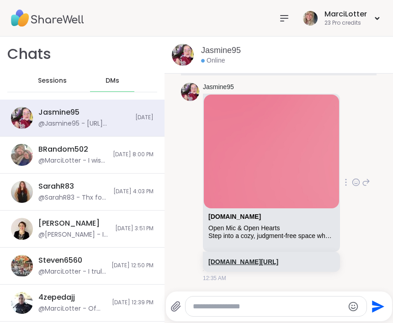
click at [270, 258] on link "sharewellnow.com/session/62a1b7f5-64cc-40fd-98ba-5cc5985f0f8e" at bounding box center [243, 261] width 70 height 7
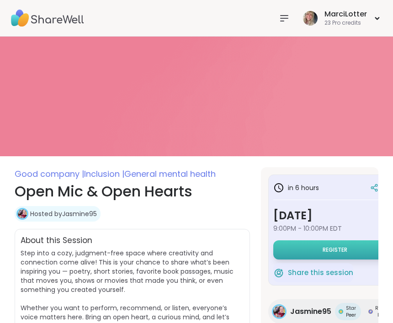
click at [303, 251] on button "Register" at bounding box center [335, 249] width 124 height 19
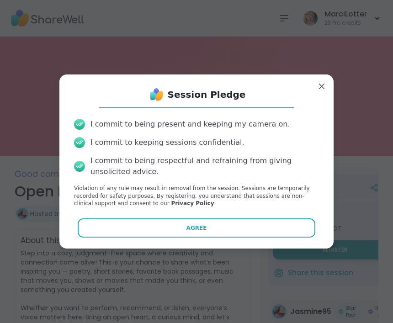
click at [273, 232] on button "Agree" at bounding box center [197, 227] width 238 height 19
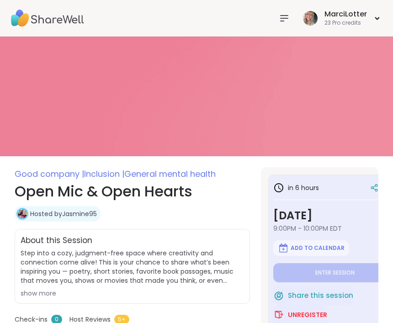
click at [61, 172] on span "Good company |" at bounding box center [49, 173] width 69 height 11
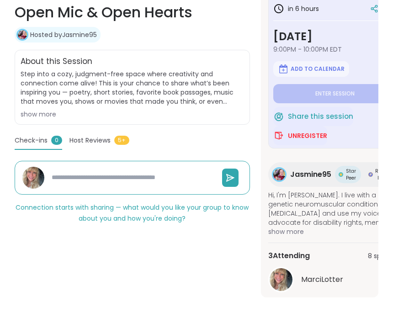
scroll to position [210, 0]
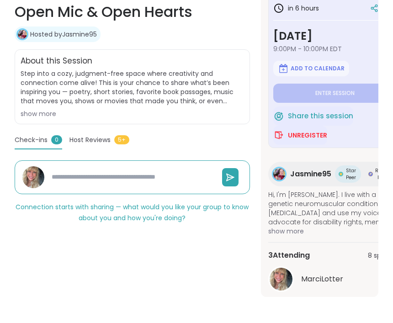
click at [223, 27] on div "Hosted by Jasmine95" at bounding box center [132, 35] width 235 height 16
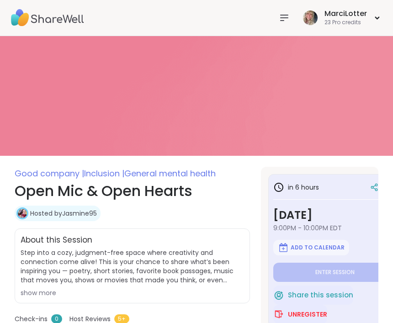
scroll to position [0, 0]
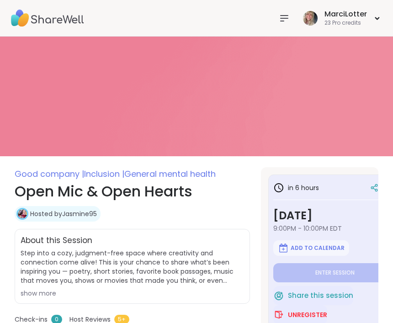
click at [283, 21] on icon at bounding box center [283, 18] width 7 height 5
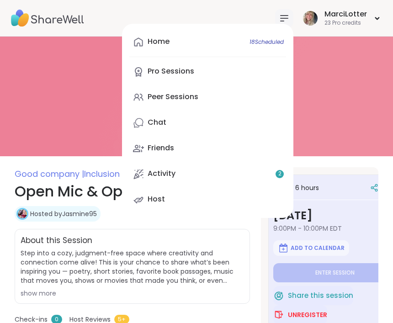
click at [148, 179] on link "Activity 2" at bounding box center [207, 174] width 157 height 22
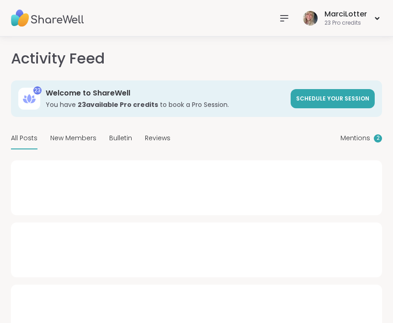
type textarea "*"
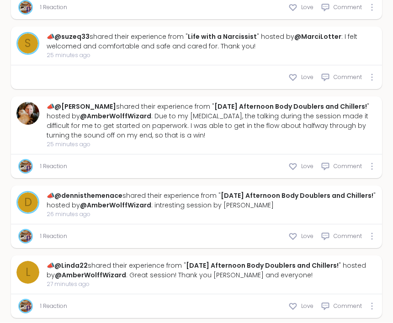
scroll to position [689, 0]
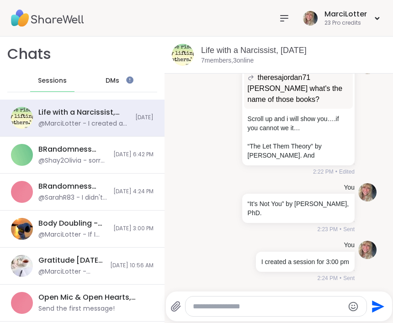
click at [286, 17] on icon at bounding box center [284, 18] width 11 height 11
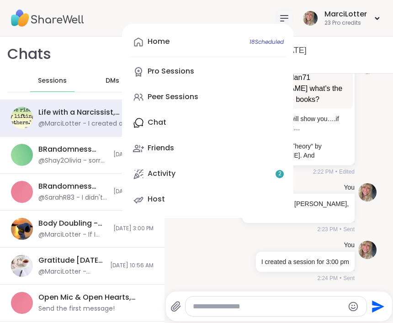
click at [185, 70] on div "Pro Sessions" at bounding box center [170, 71] width 47 height 10
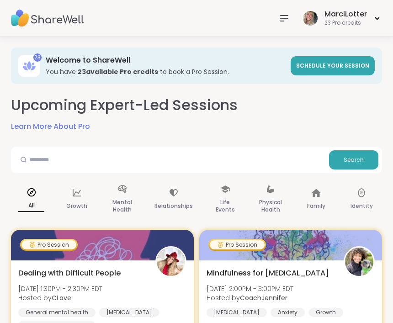
click at [285, 17] on icon at bounding box center [284, 18] width 11 height 11
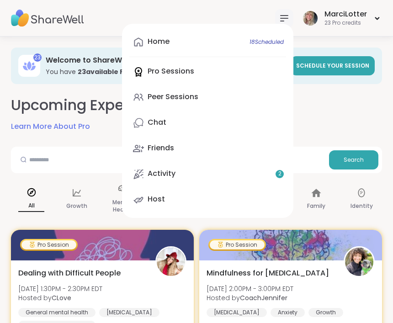
click at [199, 96] on link "Peer Sessions" at bounding box center [207, 97] width 157 height 22
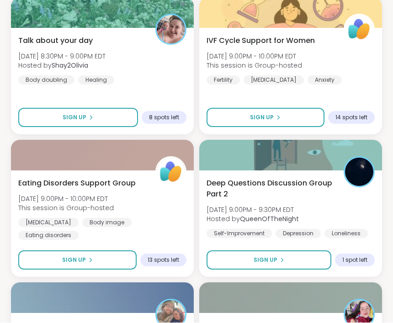
scroll to position [2211, 0]
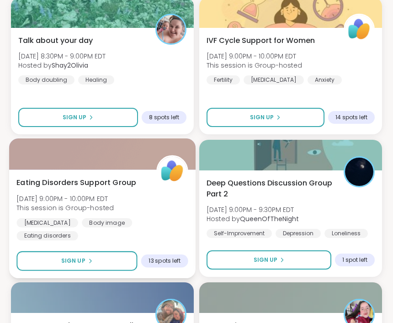
click at [167, 262] on span "13 spots left" at bounding box center [164, 260] width 32 height 7
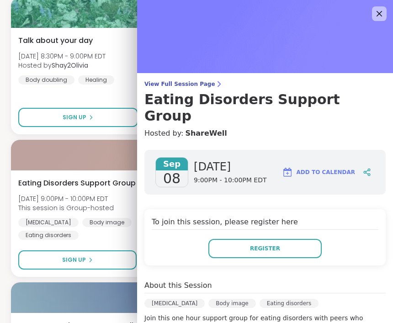
click at [368, 239] on div "Register" at bounding box center [265, 248] width 226 height 19
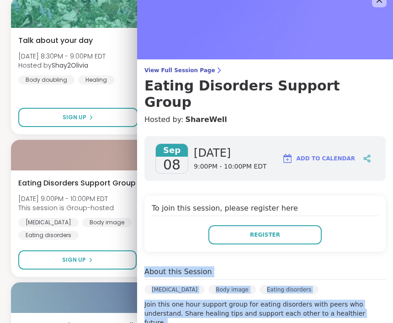
scroll to position [41, 0]
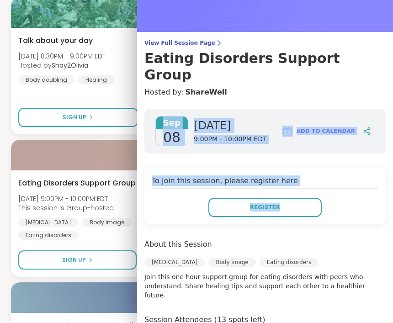
drag, startPoint x: 366, startPoint y: 231, endPoint x: 216, endPoint y: 67, distance: 221.7
click at [215, 67] on div "View Full Session Page Eating Disorders Support Group Hosted by: ShareWell [DAT…" at bounding box center [265, 210] width 256 height 502
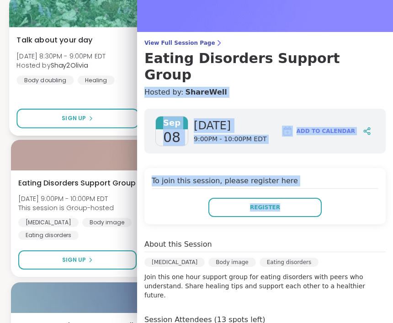
click at [171, 48] on link "View Full Session Page Eating Disorders Support Group" at bounding box center [264, 61] width 241 height 44
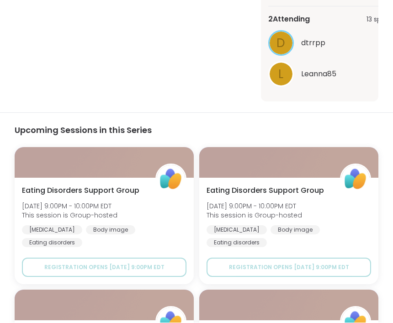
scroll to position [364, 0]
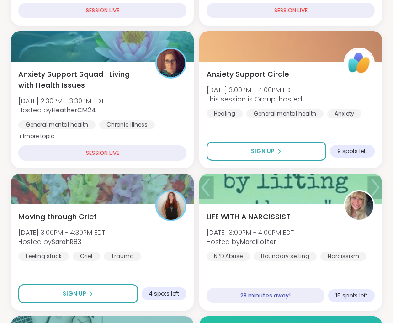
scroll to position [325, 0]
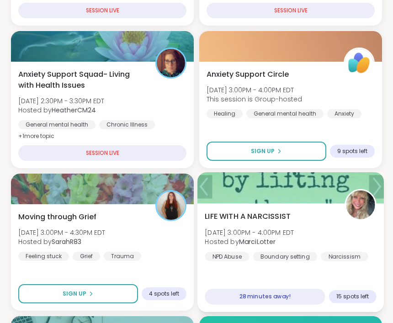
click at [358, 298] on span "15 spots left" at bounding box center [352, 296] width 32 height 7
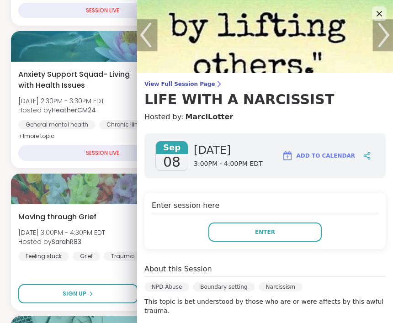
click at [365, 153] on icon at bounding box center [367, 156] width 8 height 8
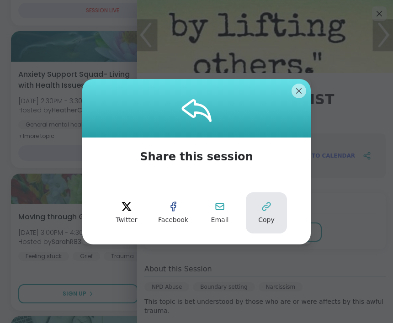
click at [266, 211] on icon at bounding box center [266, 206] width 11 height 11
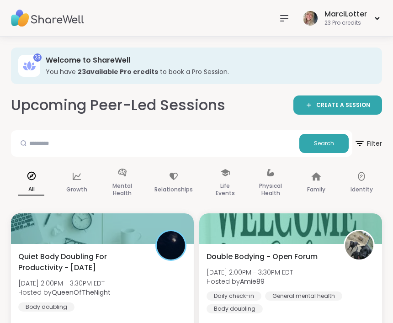
click at [285, 20] on icon at bounding box center [284, 18] width 11 height 11
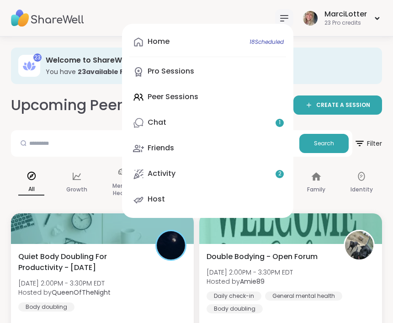
click at [167, 174] on div "Activity 2" at bounding box center [161, 174] width 28 height 10
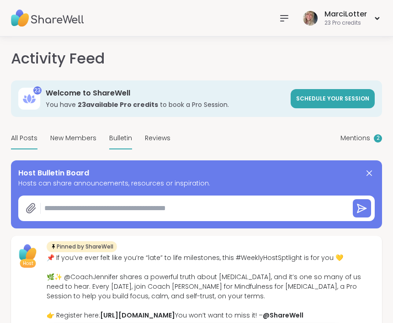
click at [118, 139] on span "Bulletin" at bounding box center [120, 138] width 23 height 10
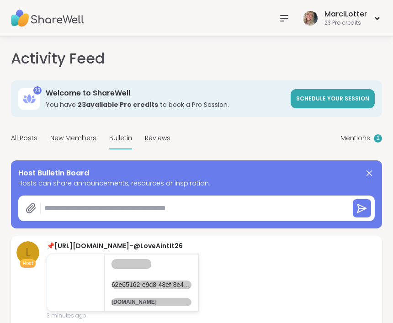
type textarea "*"
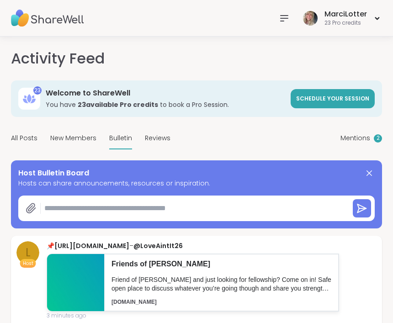
click at [105, 212] on textarea at bounding box center [193, 208] width 305 height 18
click at [109, 216] on textarea at bounding box center [193, 208] width 305 height 18
click at [109, 218] on div at bounding box center [196, 208] width 356 height 26
drag, startPoint x: 98, startPoint y: 205, endPoint x: 98, endPoint y: 211, distance: 5.0
click at [98, 211] on textarea at bounding box center [193, 208] width 305 height 18
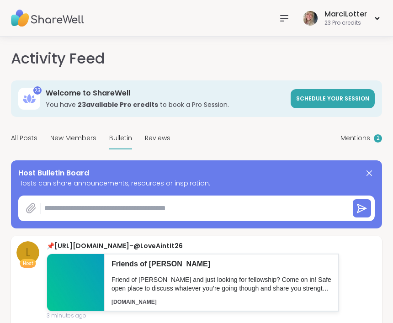
click at [28, 211] on icon at bounding box center [31, 208] width 11 height 11
drag, startPoint x: 72, startPoint y: 212, endPoint x: 65, endPoint y: 287, distance: 74.7
